Goal: Task Accomplishment & Management: Manage account settings

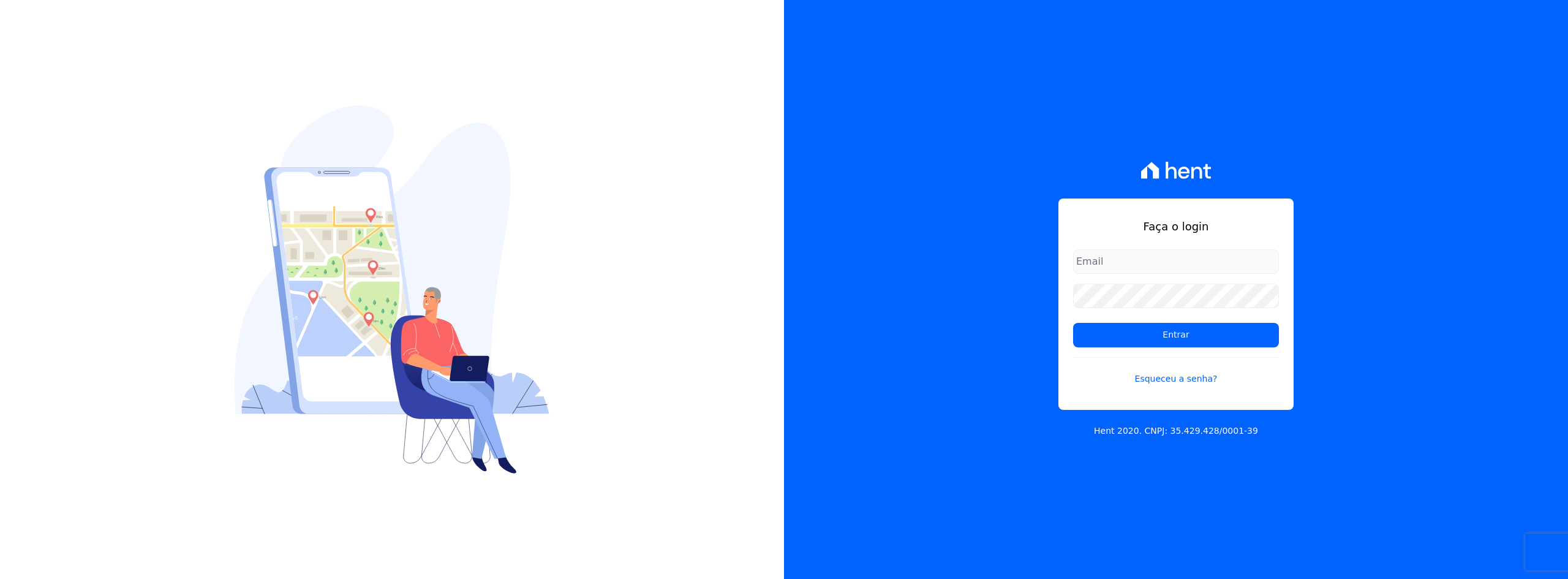
click at [1166, 263] on input "email" at bounding box center [1175, 262] width 205 height 24
type input "[EMAIL_ADDRESS][DOMAIN_NAME]"
click at [1073, 323] on input "Entrar" at bounding box center [1175, 335] width 205 height 24
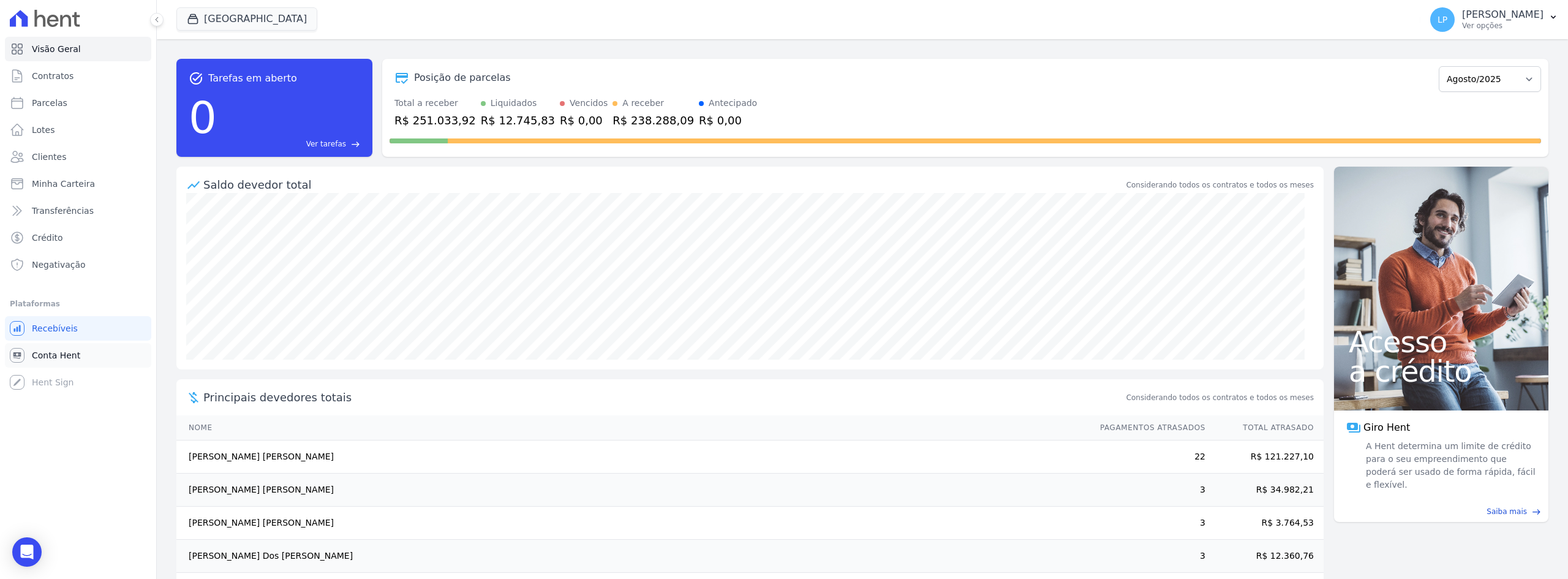
click at [47, 358] on span "Conta Hent" at bounding box center [56, 356] width 48 height 12
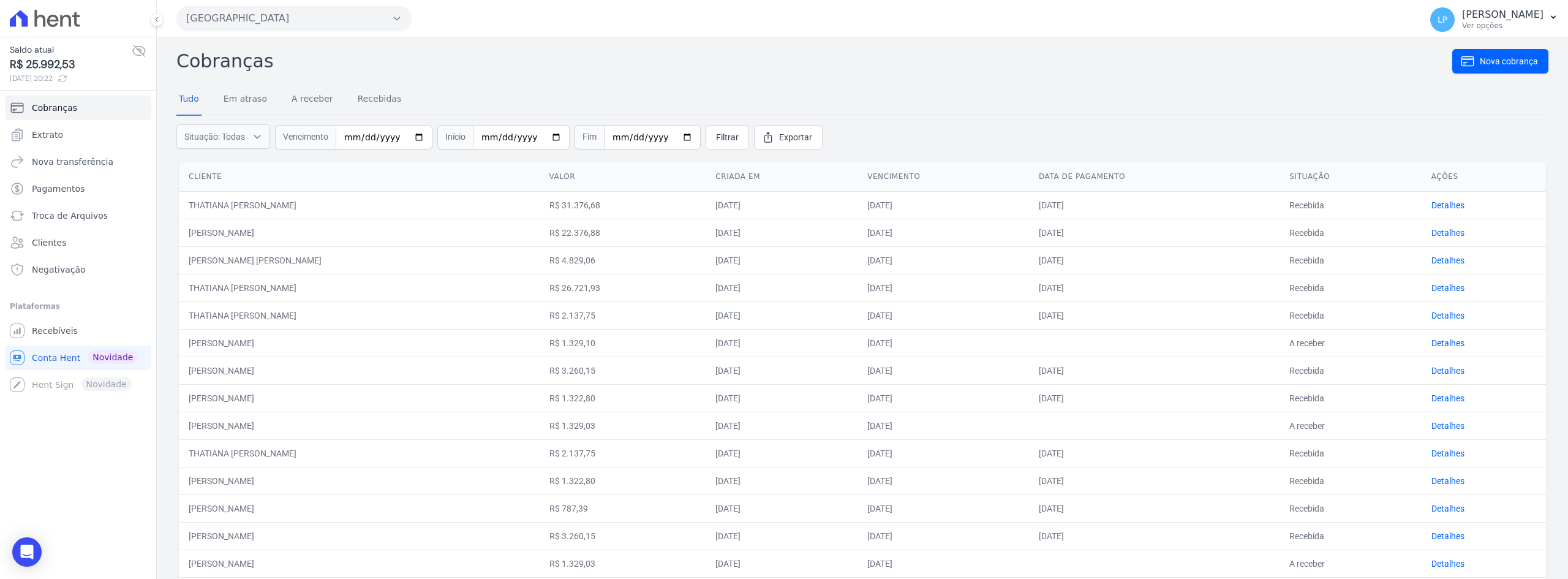
click at [391, 16] on button "Estação Nogueira" at bounding box center [294, 18] width 235 height 24
click at [254, 73] on label "Estação Nogueira" at bounding box center [241, 70] width 90 height 13
click at [0, 0] on input "Estação Nogueira" at bounding box center [0, 0] width 0 height 0
click at [254, 73] on h2 "Cobranças" at bounding box center [814, 61] width 1276 height 28
click at [138, 50] on icon at bounding box center [139, 51] width 12 height 11
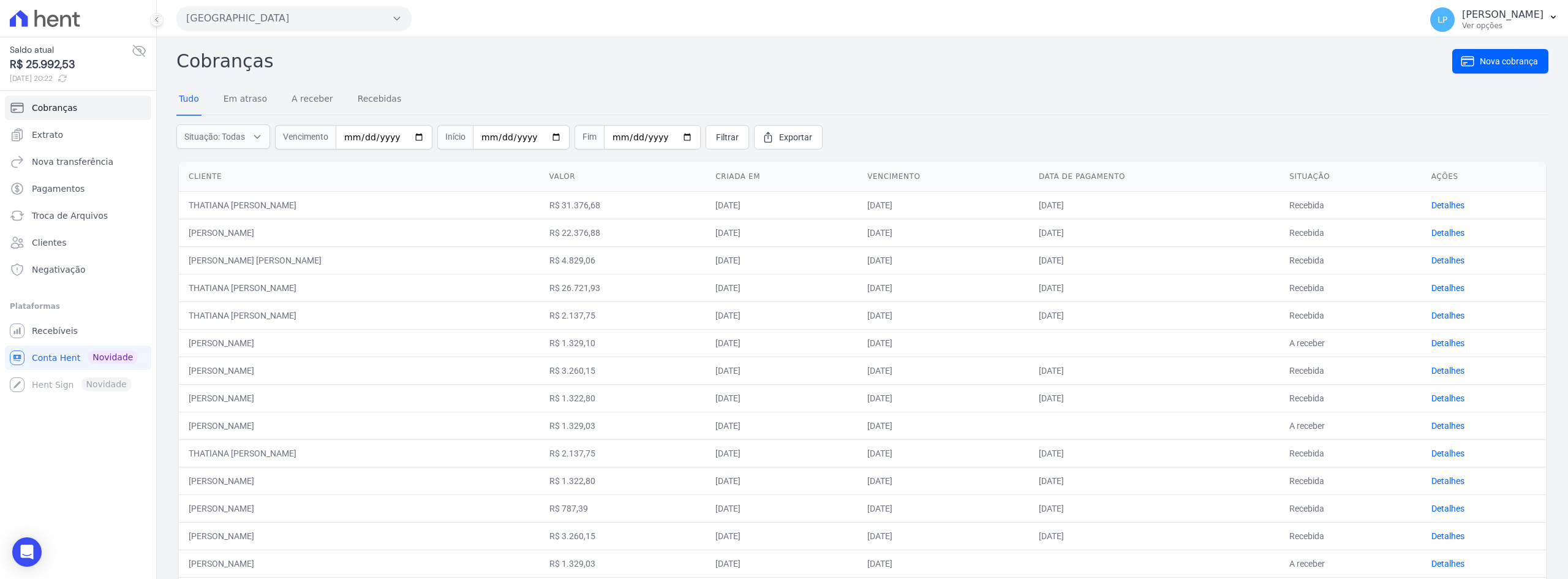
click at [397, 18] on icon "button" at bounding box center [397, 18] width 9 height 10
click at [255, 92] on label "Estação Nogueira 3" at bounding box center [245, 92] width 98 height 13
click at [0, 0] on input "Estação Nogueira 3" at bounding box center [0, 0] width 0 height 0
